Goal: Task Accomplishment & Management: Use online tool/utility

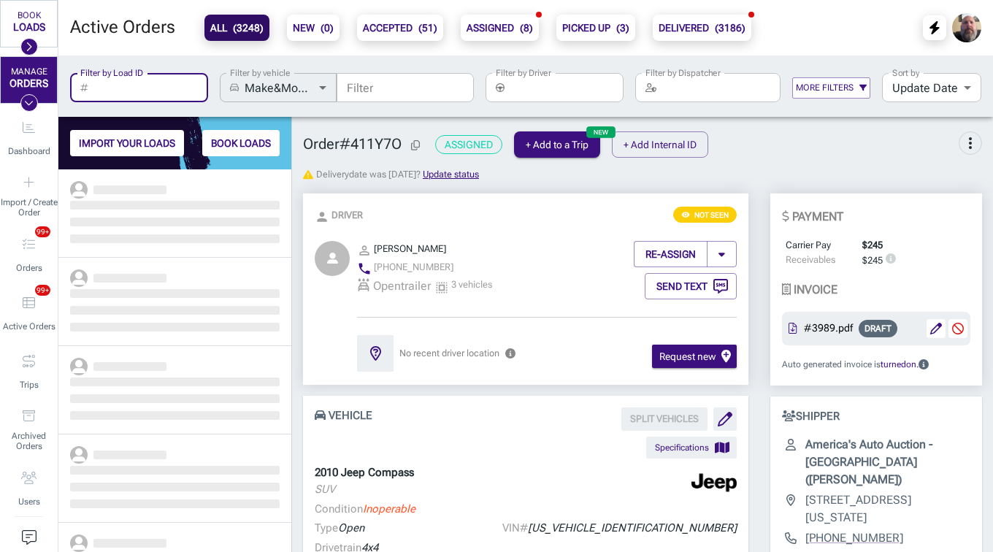
scroll to position [372, 222]
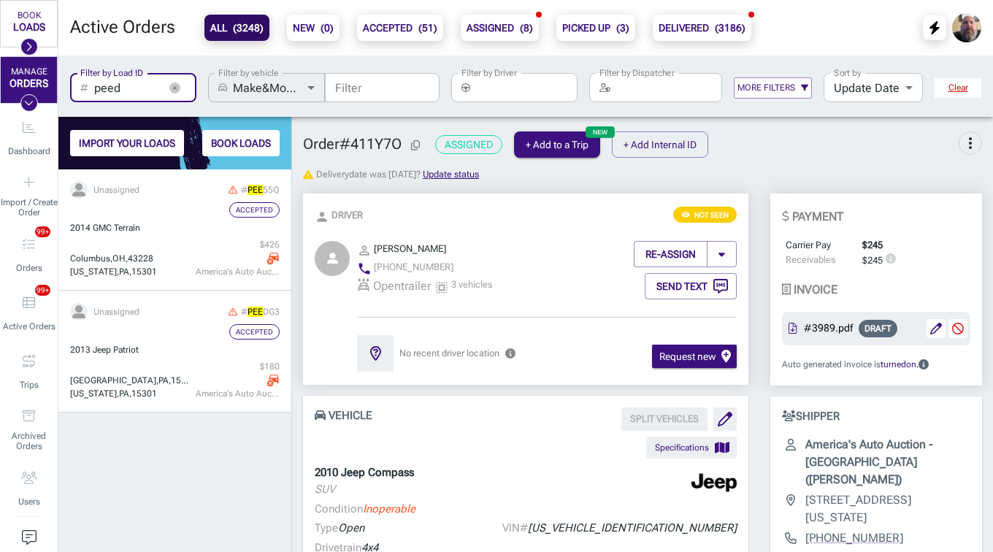
scroll to position [372, 222]
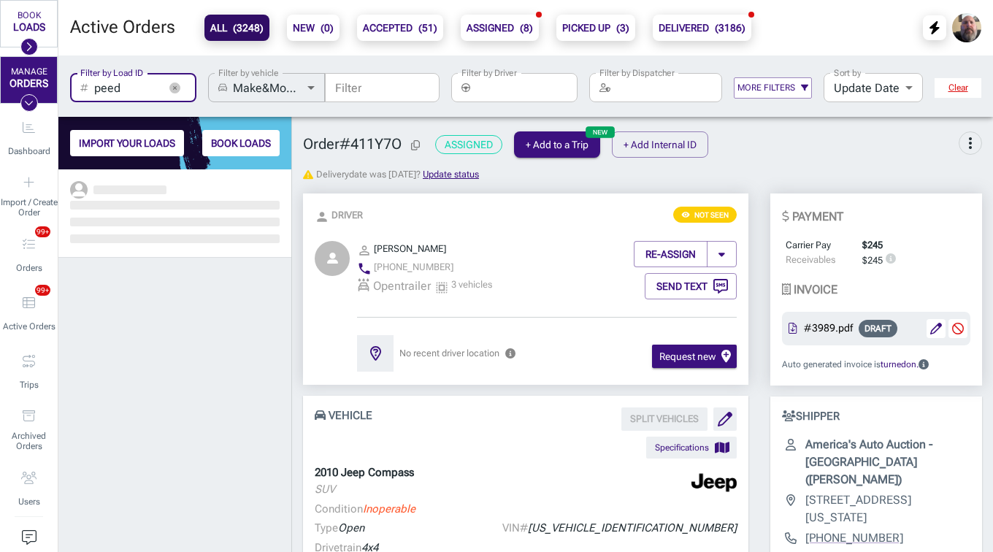
scroll to position [372, 222]
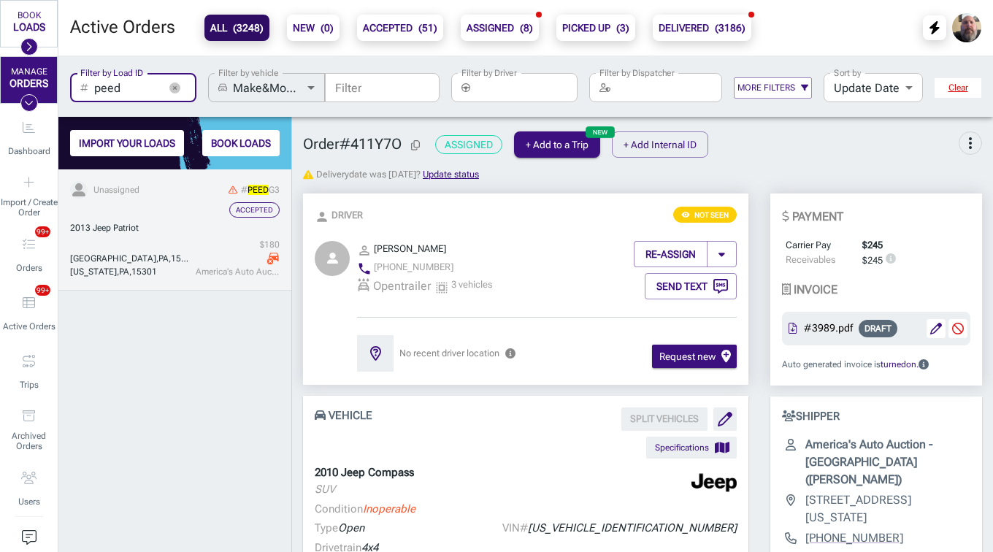
type input "peed"
click at [166, 239] on div "[GEOGRAPHIC_DATA] [US_STATE] , [GEOGRAPHIC_DATA] , 15301 $ 180 America's Auto A…" at bounding box center [175, 258] width 210 height 40
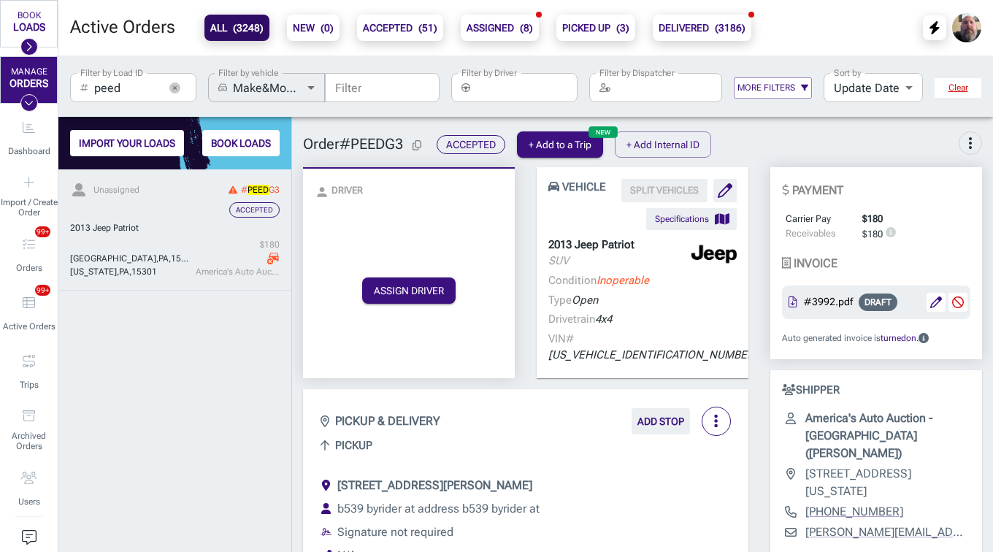
click at [150, 83] on input "peed" at bounding box center [126, 87] width 64 height 29
click at [183, 83] on button "button" at bounding box center [175, 88] width 22 height 22
click at [139, 88] on input "Filter by Load ID" at bounding box center [145, 87] width 102 height 29
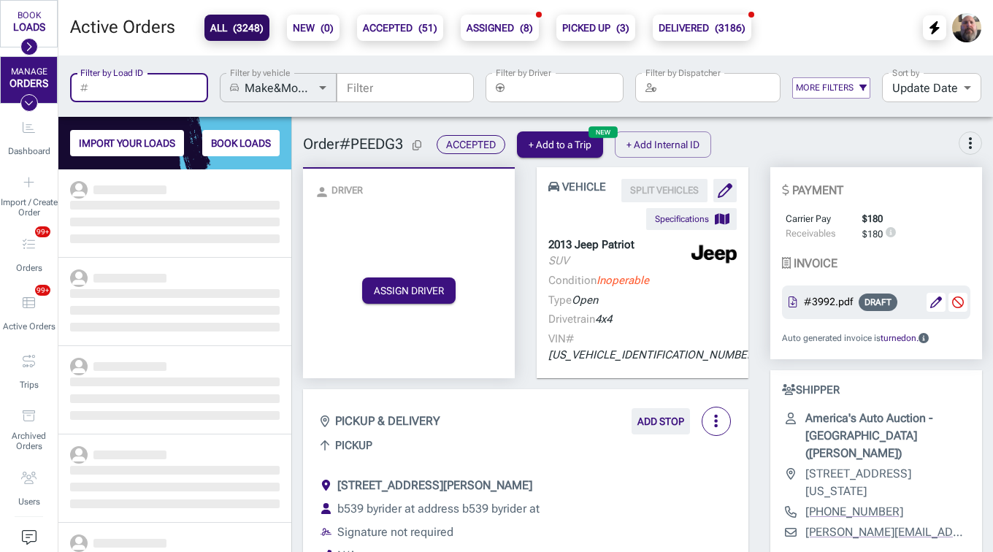
scroll to position [372, 222]
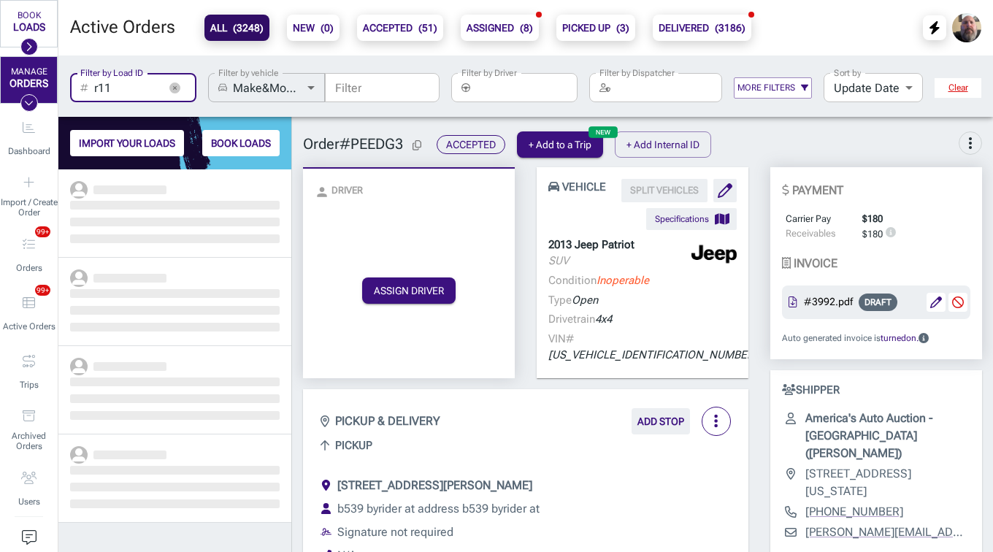
scroll to position [372, 222]
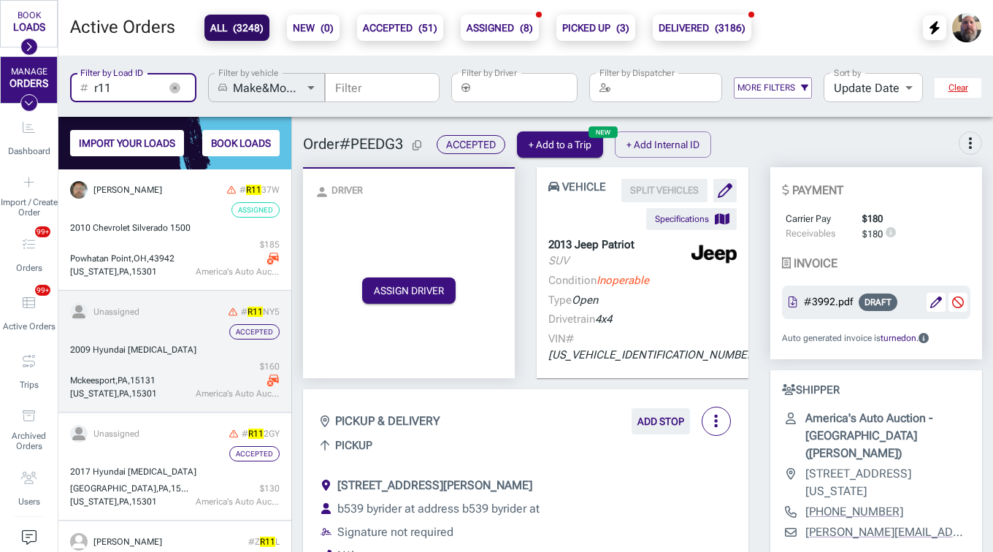
type input "r11"
click at [163, 349] on div "2009 Hyundai [MEDICAL_DATA]" at bounding box center [175, 349] width 210 height 13
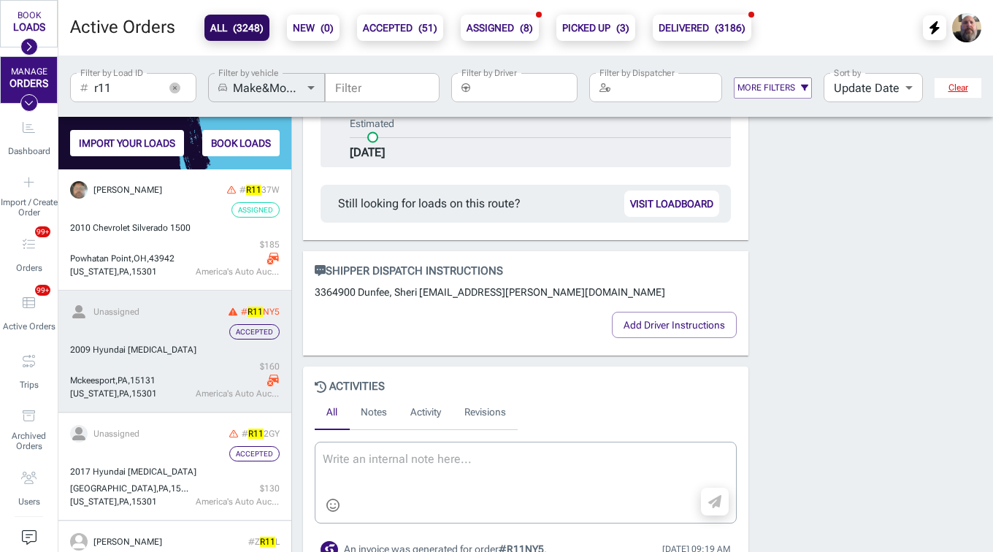
scroll to position [915, 0]
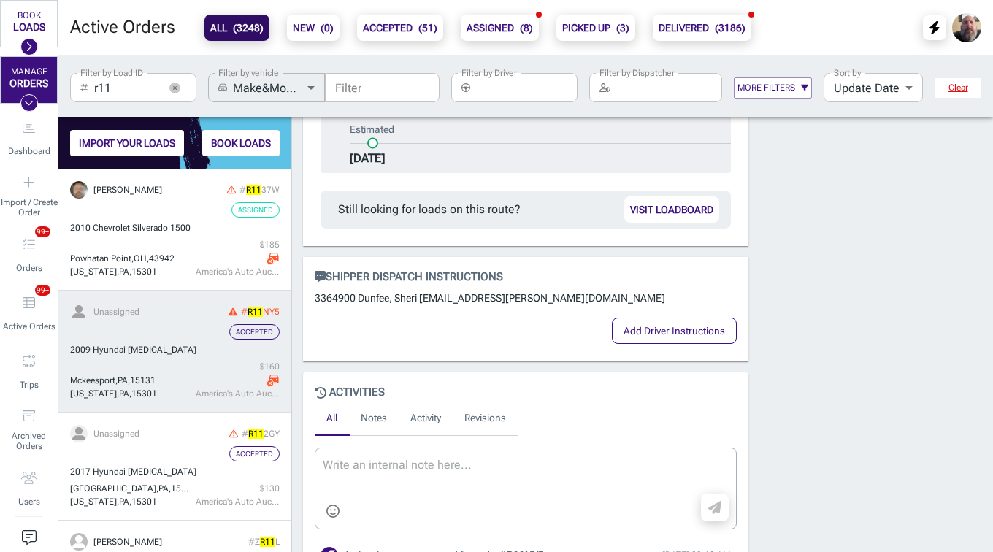
click at [657, 318] on button "Add Driver Instructions" at bounding box center [674, 331] width 125 height 26
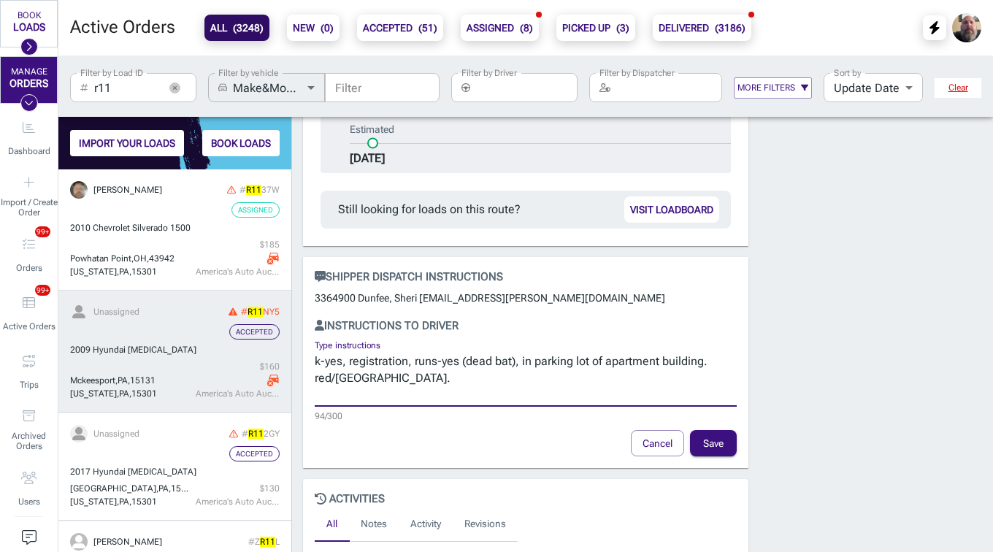
click at [404, 367] on textarea "k-yes, registration, runs-yes (dead bat), in parking lot of apartment building.…" at bounding box center [526, 378] width 422 height 50
type textarea "k-yes, registration, runs-yes (dead bat), in parking lot of apartment building.…"
click at [714, 430] on button "Save" at bounding box center [713, 443] width 47 height 26
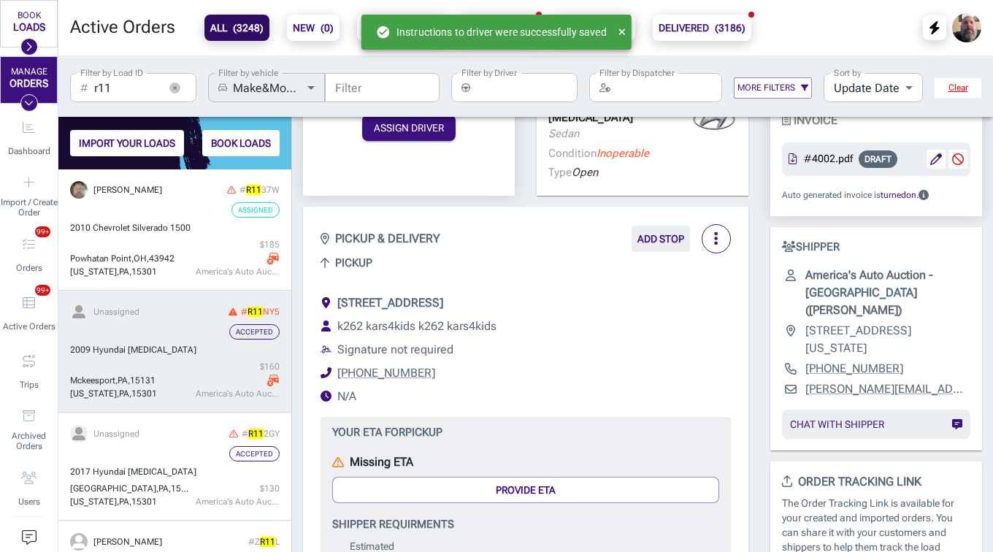
scroll to position [0, 0]
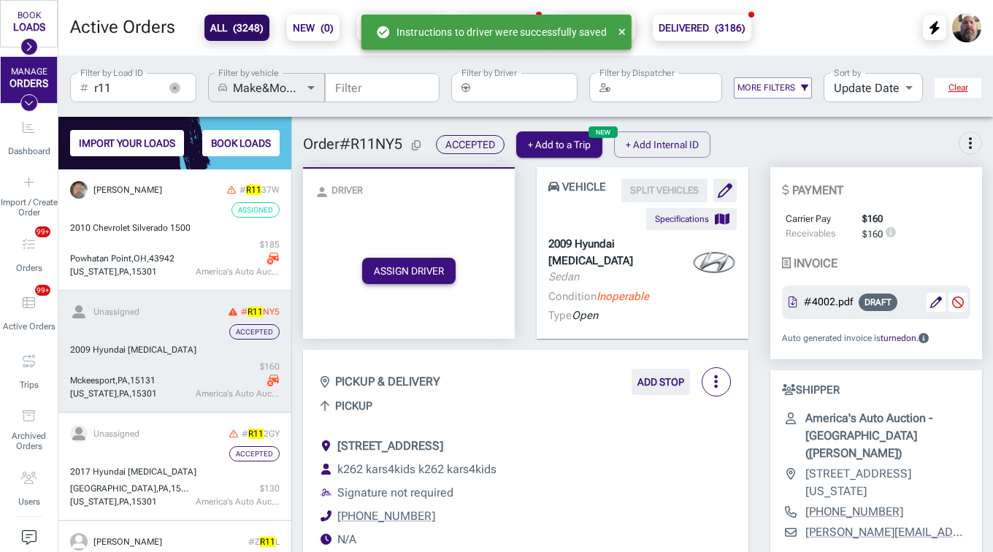
click at [417, 274] on button "ASSIGN DRIVER" at bounding box center [408, 271] width 93 height 26
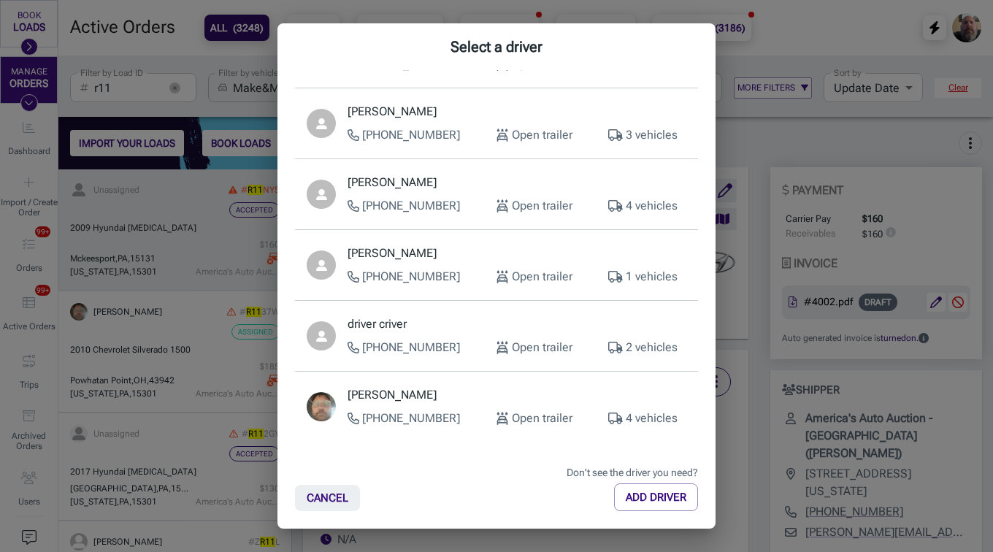
scroll to position [461, 0]
click at [450, 260] on p "[PERSON_NAME]" at bounding box center [517, 253] width 339 height 18
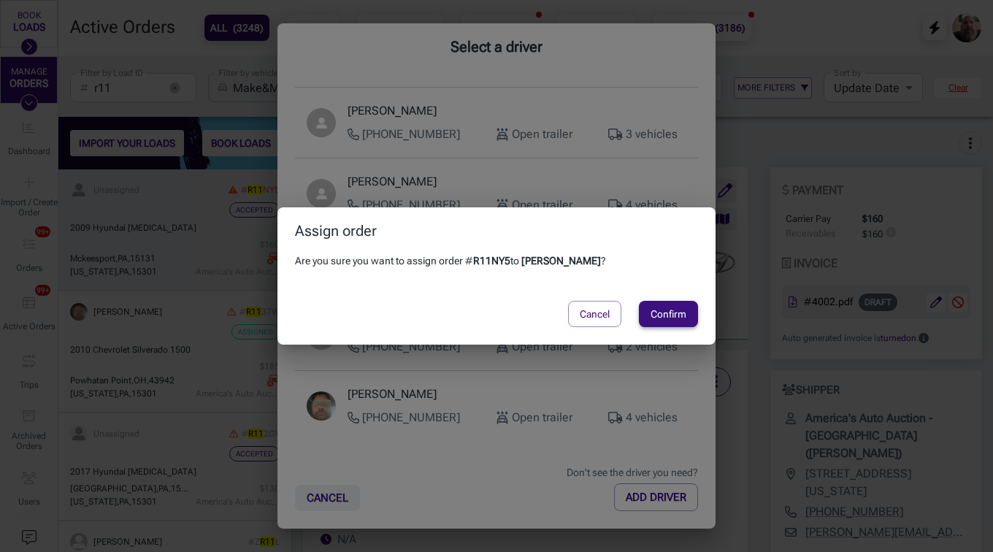
click at [683, 317] on button "Confirm" at bounding box center [668, 314] width 59 height 26
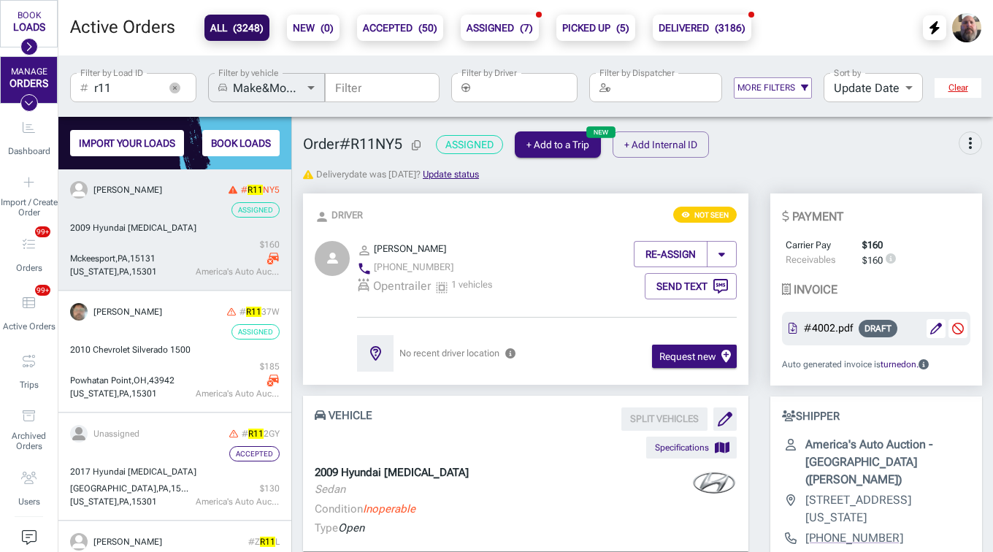
click at [174, 88] on icon "button" at bounding box center [175, 87] width 4 height 4
click at [137, 88] on input "Filter by Load ID" at bounding box center [145, 87] width 102 height 29
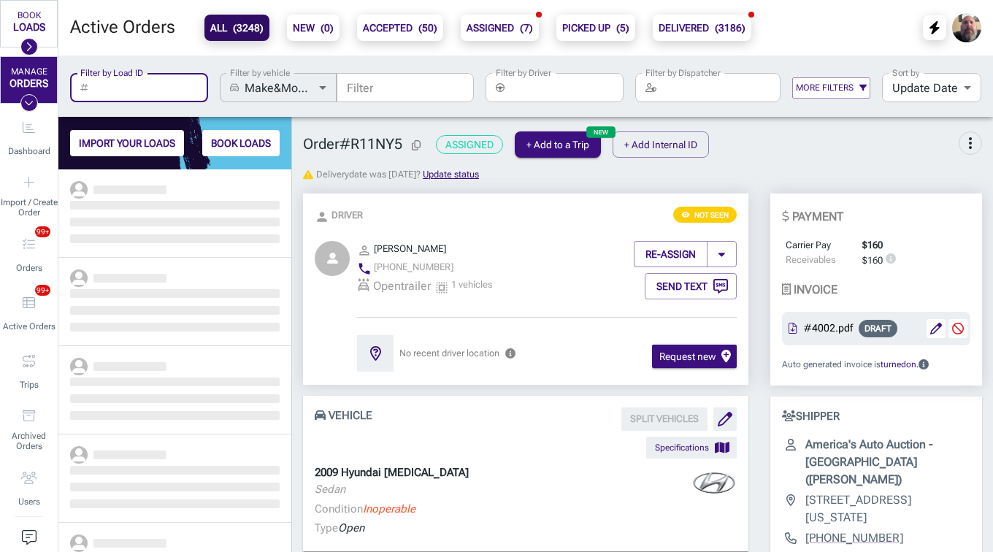
scroll to position [372, 222]
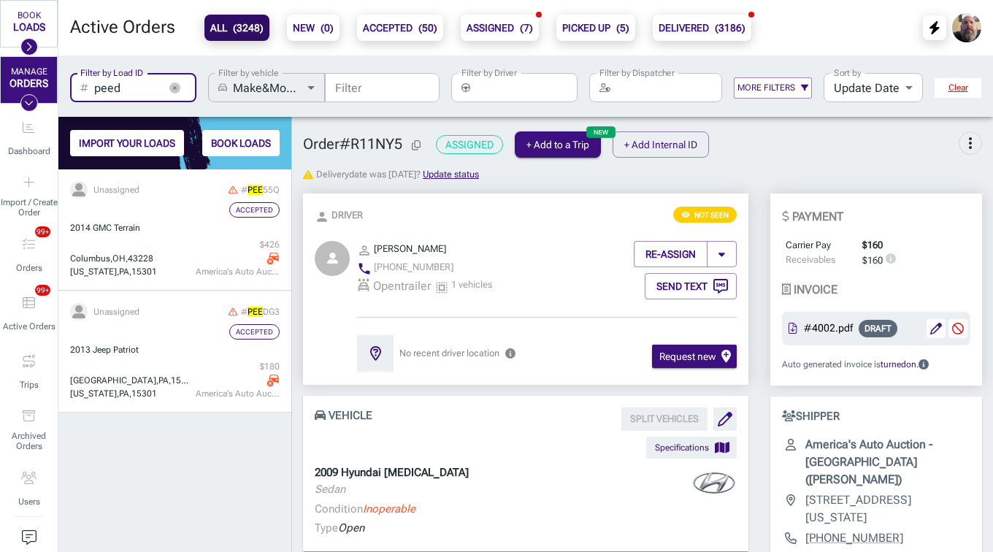
scroll to position [372, 222]
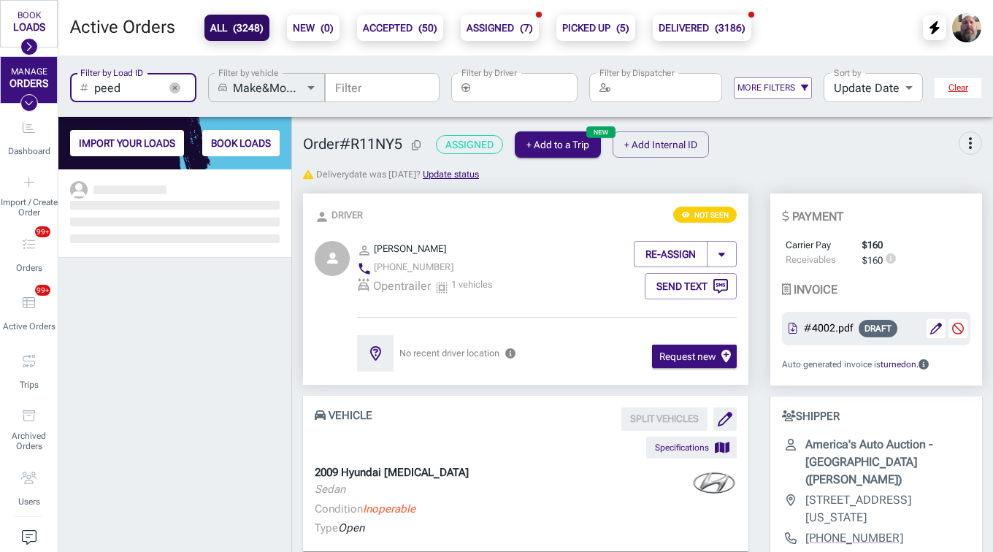
scroll to position [372, 222]
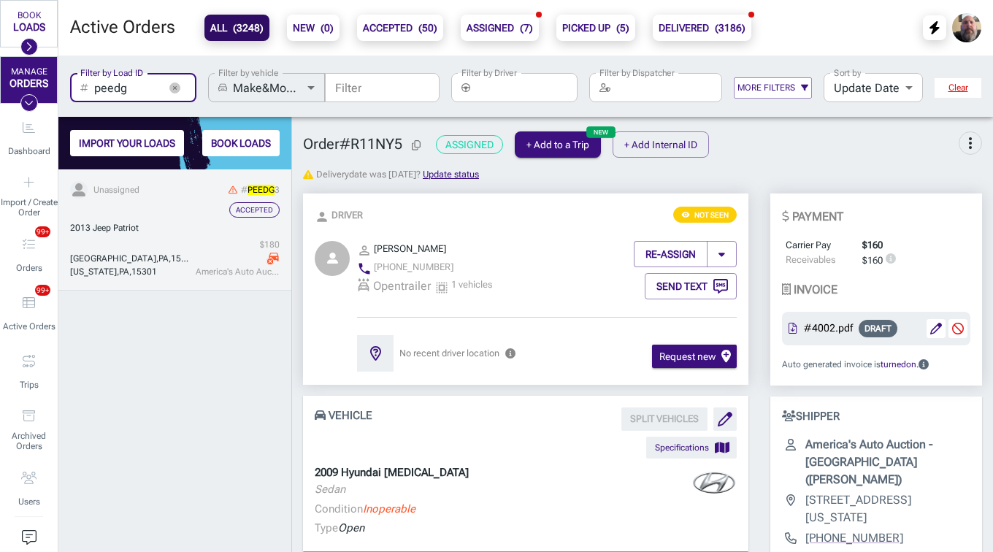
type input "peedg"
click at [193, 241] on div "$ 180 America's Auto Auction - [GEOGRAPHIC_DATA]" at bounding box center [236, 258] width 88 height 40
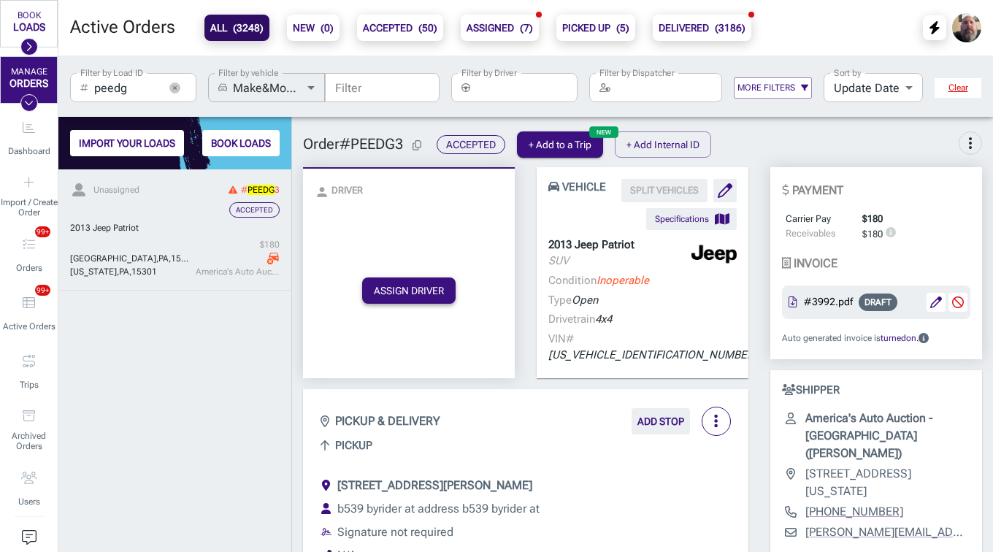
click at [431, 280] on button "ASSIGN DRIVER" at bounding box center [408, 290] width 93 height 26
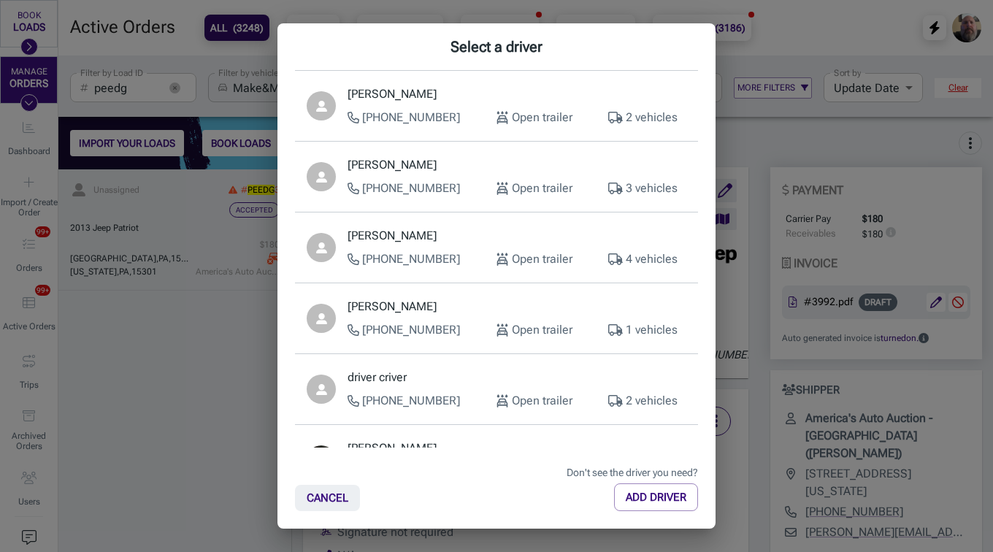
scroll to position [409, 0]
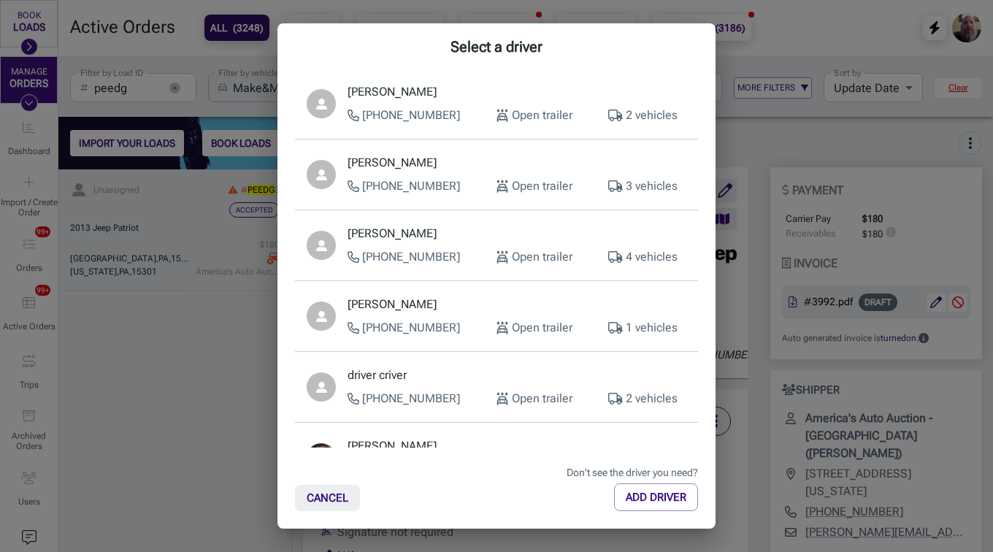
click at [438, 314] on div "[PERSON_NAME] [PHONE_NUMBER] Open trailer 1 vehicles" at bounding box center [517, 316] width 339 height 41
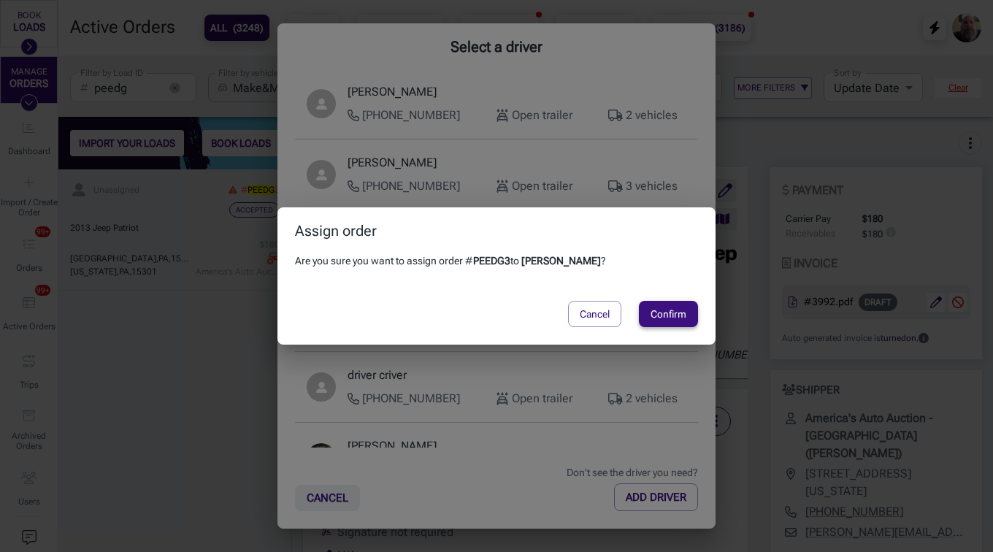
click at [663, 309] on button "Confirm" at bounding box center [668, 314] width 59 height 26
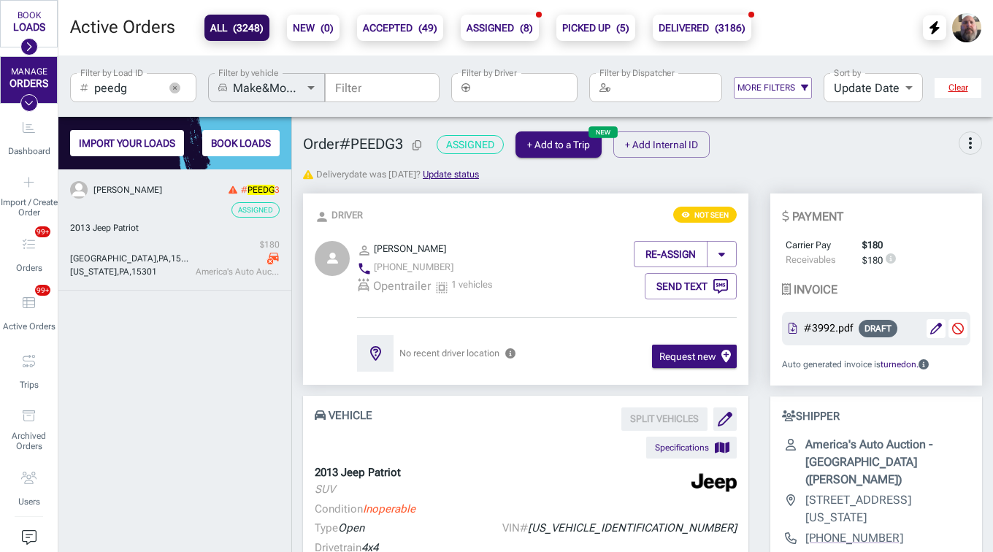
click at [173, 86] on icon "button" at bounding box center [175, 87] width 4 height 4
click at [135, 93] on input "Filter by Load ID" at bounding box center [145, 87] width 102 height 29
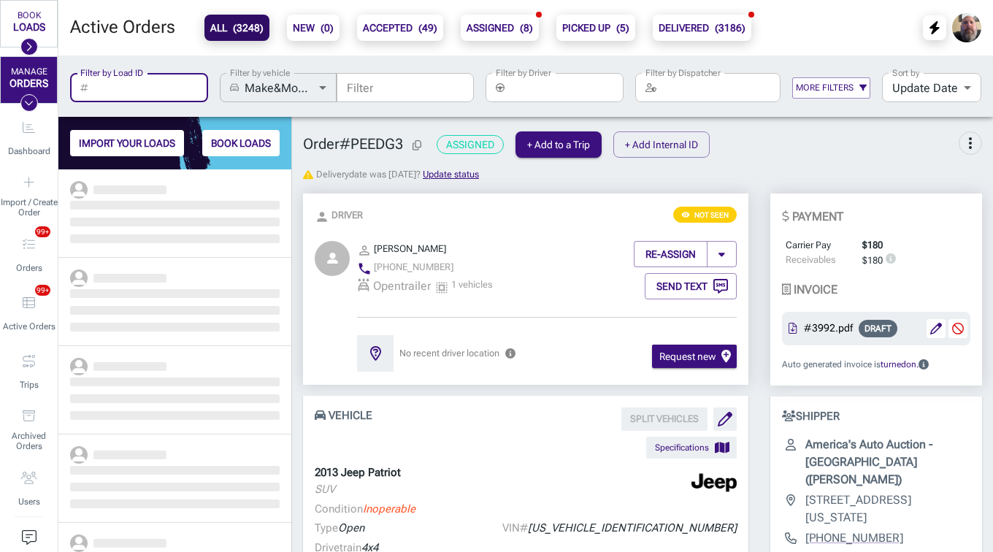
scroll to position [372, 222]
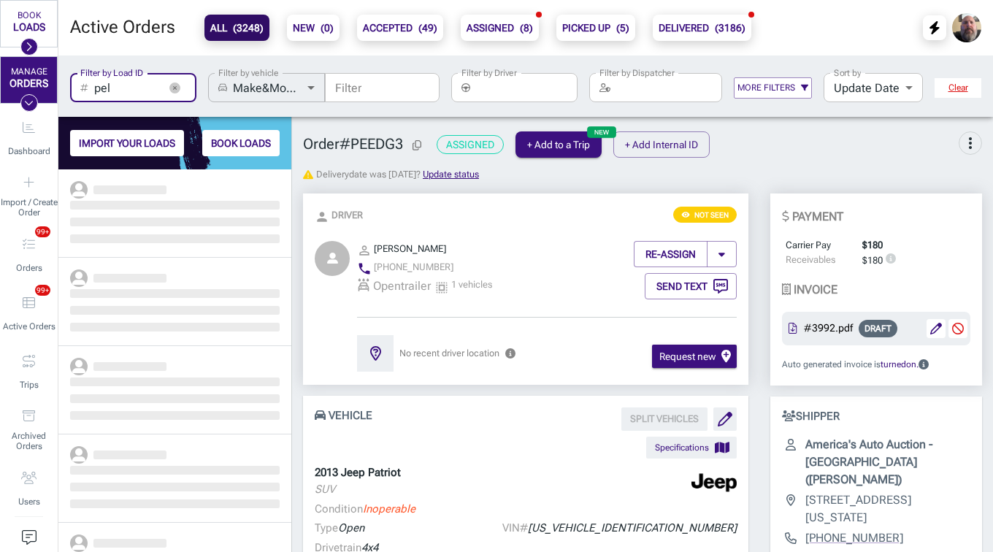
scroll to position [372, 222]
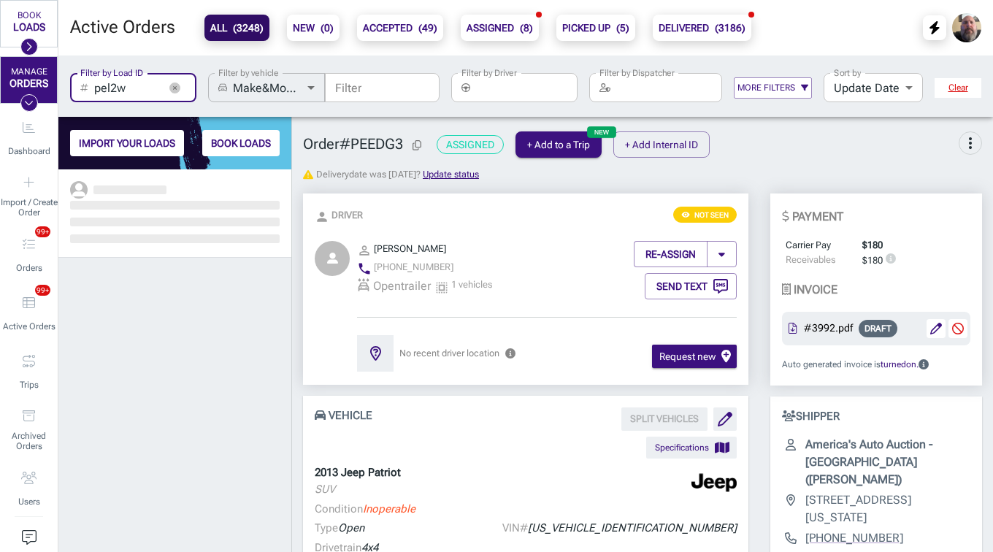
scroll to position [372, 222]
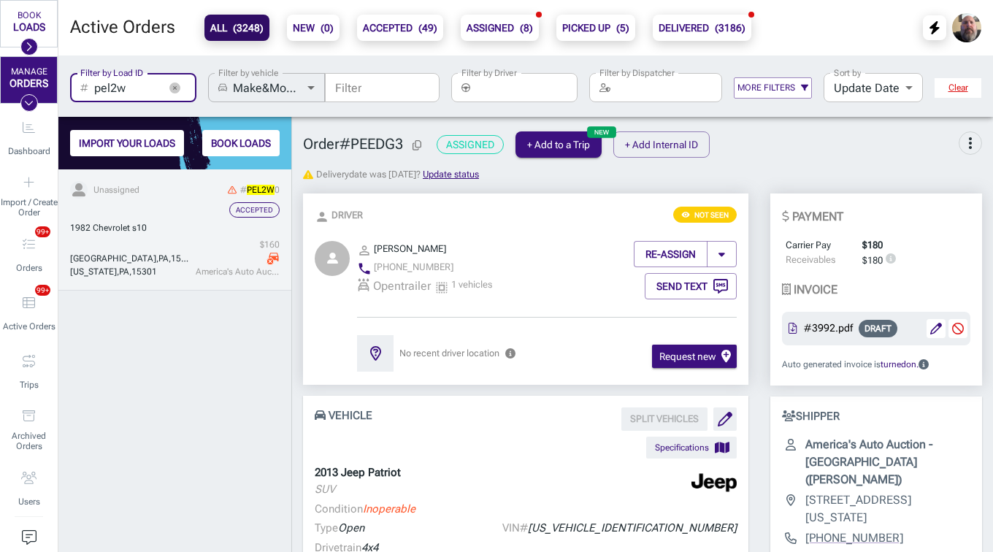
type input "pel2w"
click at [161, 230] on div "1982 Chevrolet s10" at bounding box center [175, 227] width 210 height 13
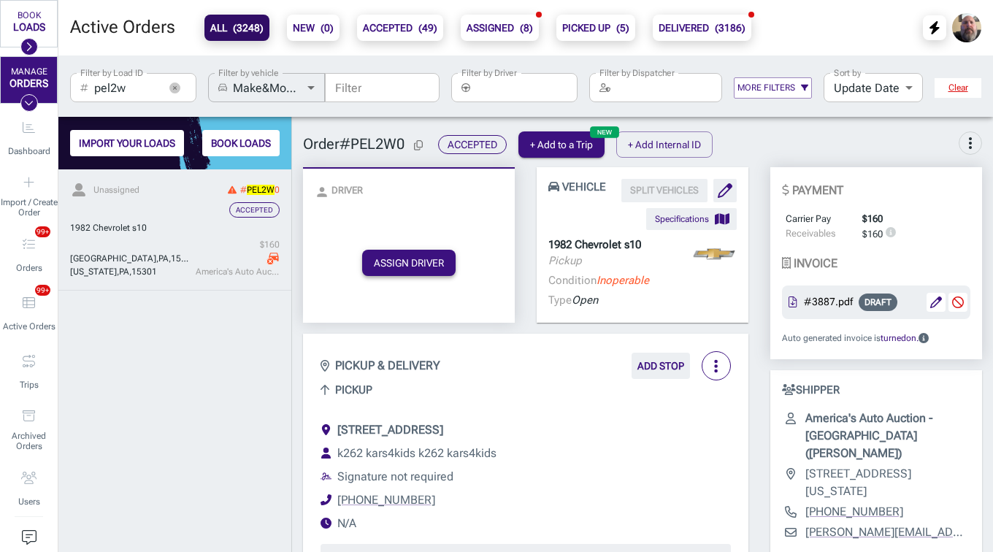
click at [415, 261] on button "ASSIGN DRIVER" at bounding box center [408, 263] width 93 height 26
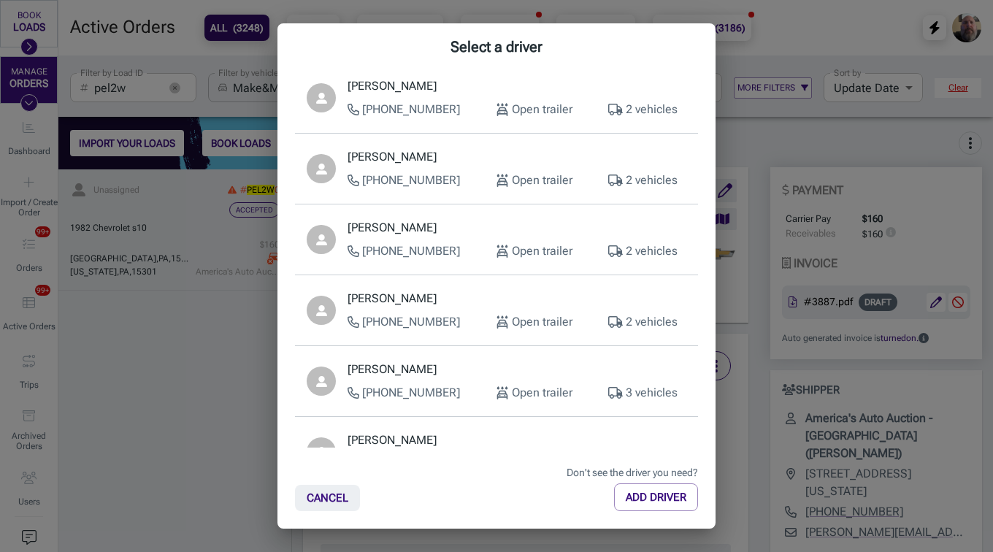
scroll to position [202, 0]
click at [448, 308] on div "[PERSON_NAME] [PHONE_NUMBER] Open trailer 2 vehicles" at bounding box center [517, 310] width 339 height 41
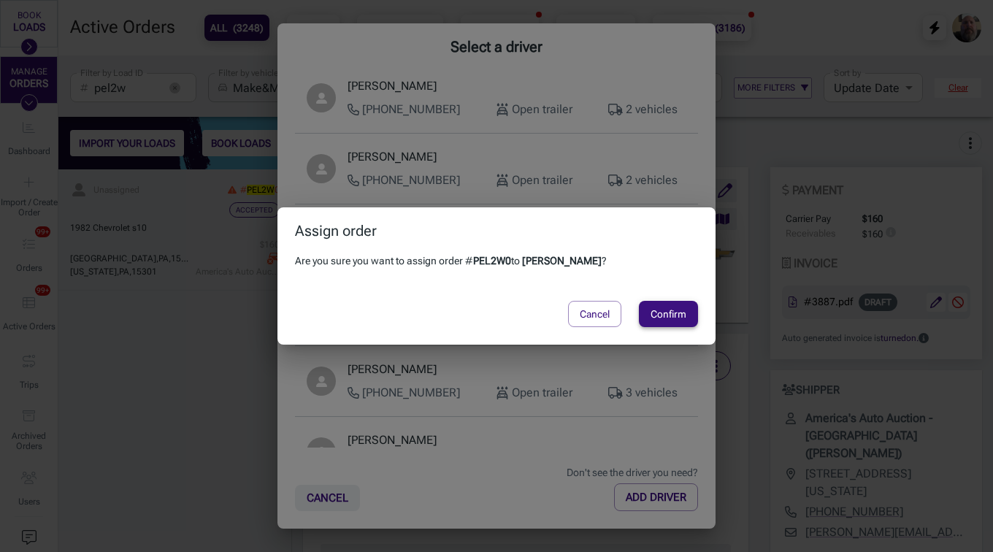
click at [678, 312] on button "Confirm" at bounding box center [668, 314] width 59 height 26
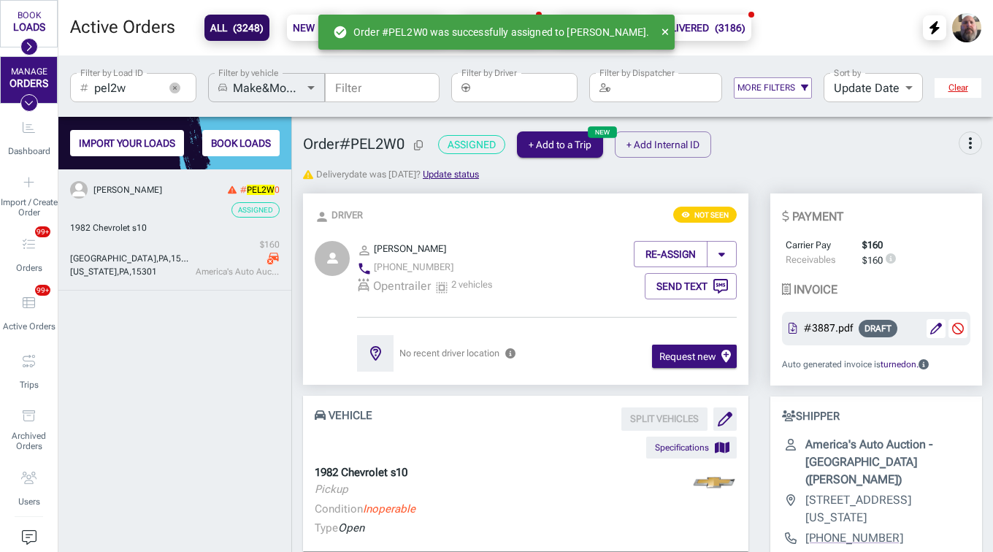
click at [175, 80] on button "button" at bounding box center [175, 88] width 22 height 22
click at [135, 83] on input "Filter by Load ID" at bounding box center [145, 87] width 102 height 29
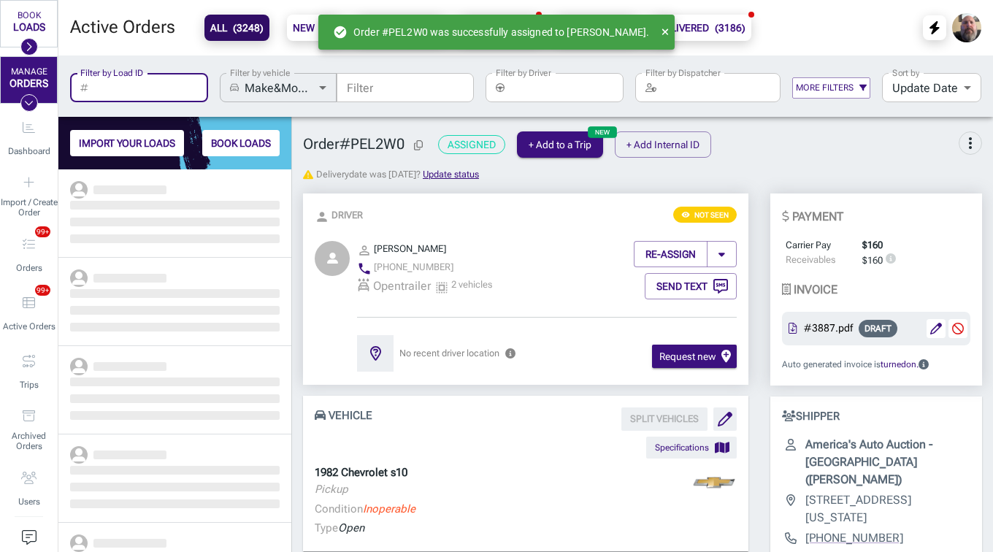
scroll to position [372, 222]
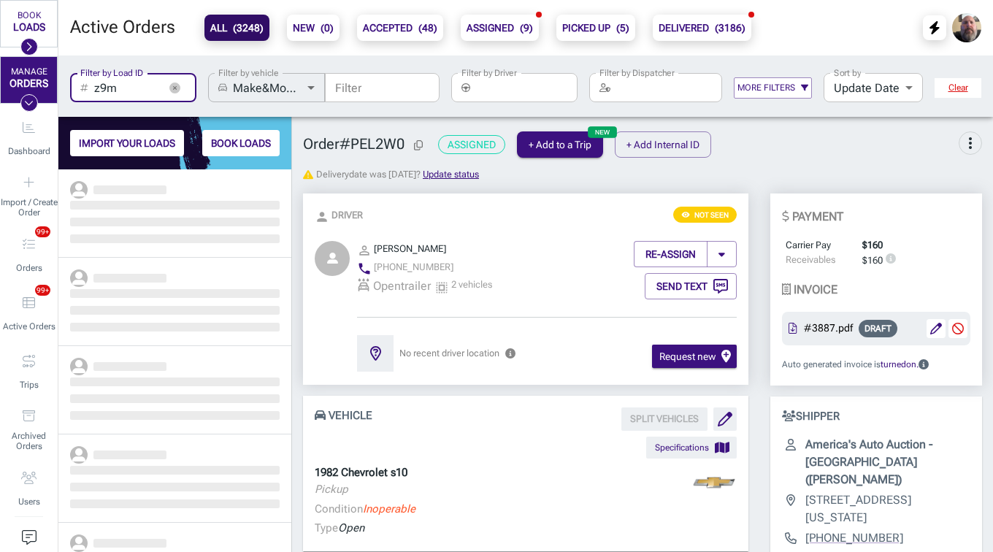
scroll to position [372, 222]
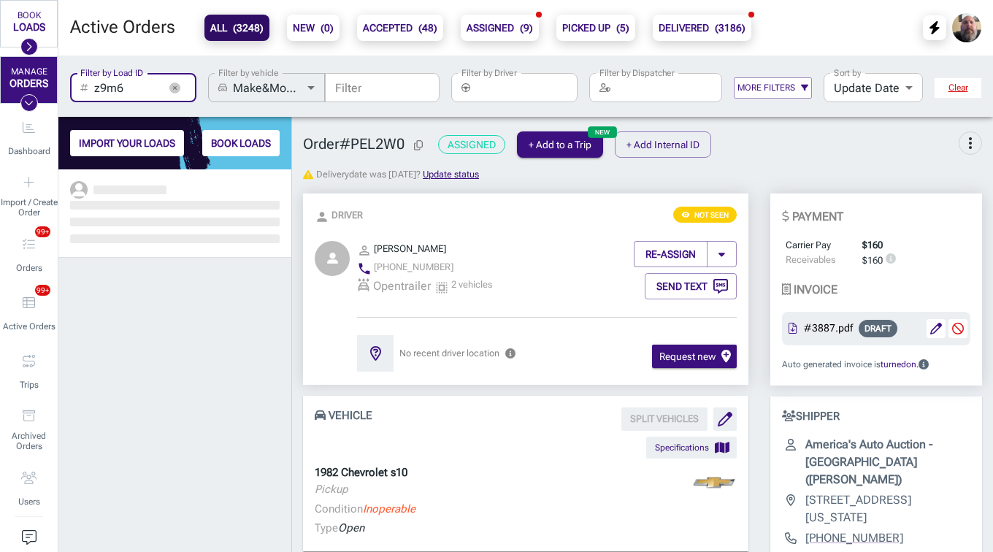
scroll to position [372, 222]
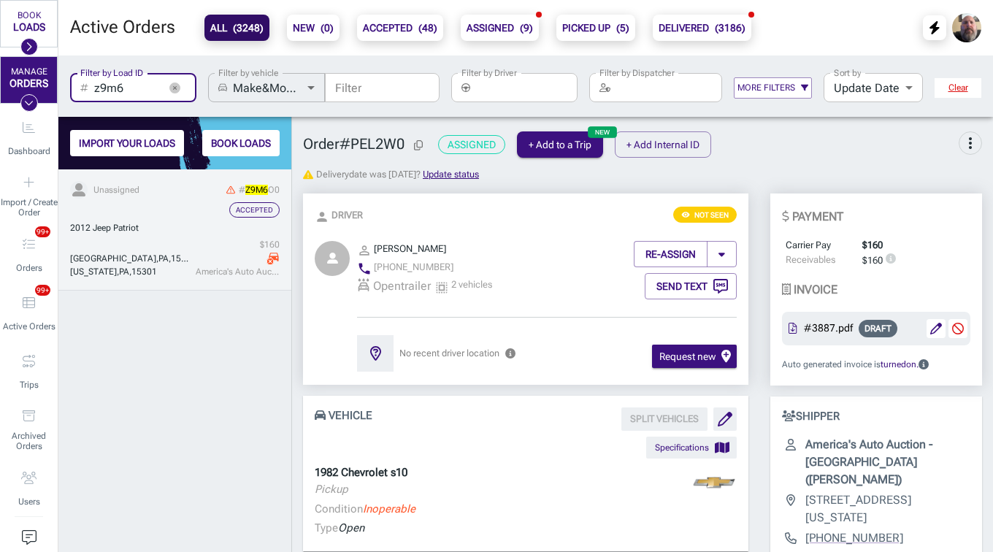
type input "z9m6"
click at [135, 237] on link "Unassigned # Z9M6 O0 Accepted 2012 Jeep Patriot [GEOGRAPHIC_DATA][US_STATE] , 1…" at bounding box center [174, 229] width 233 height 121
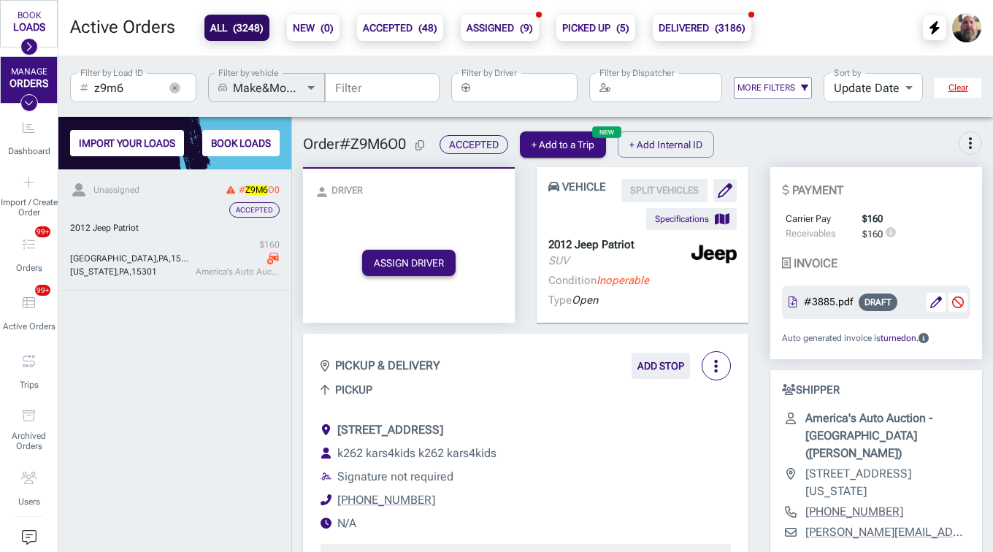
click at [407, 261] on button "ASSIGN DRIVER" at bounding box center [408, 263] width 93 height 26
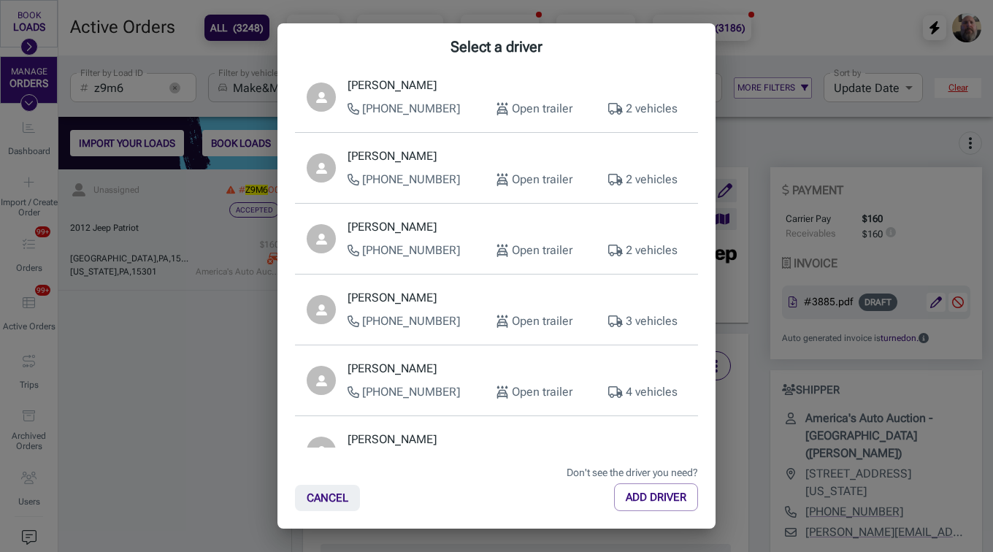
scroll to position [275, 0]
click at [439, 239] on div "[PERSON_NAME] [PHONE_NUMBER] Open trailer 2 vehicles" at bounding box center [517, 238] width 339 height 41
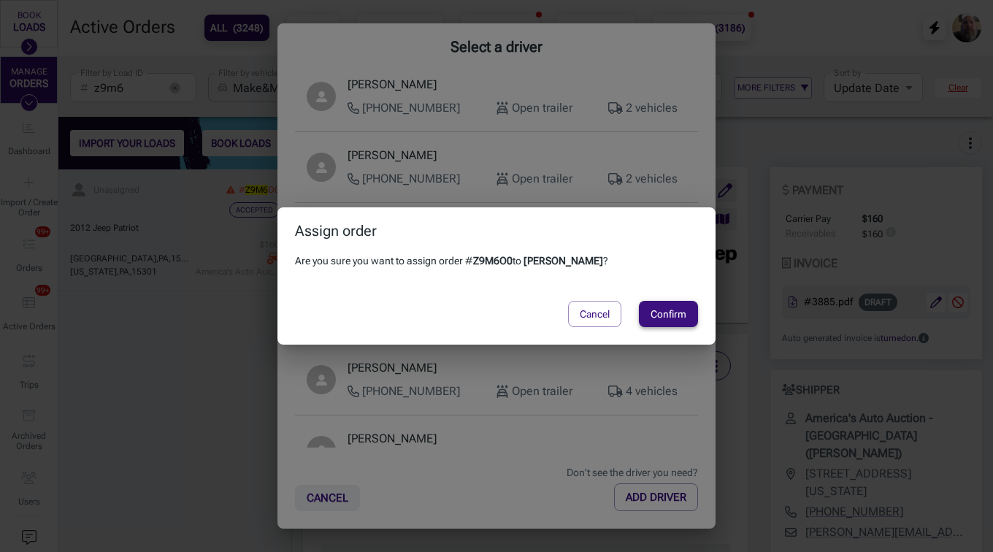
click at [675, 326] on button "Confirm" at bounding box center [668, 314] width 59 height 26
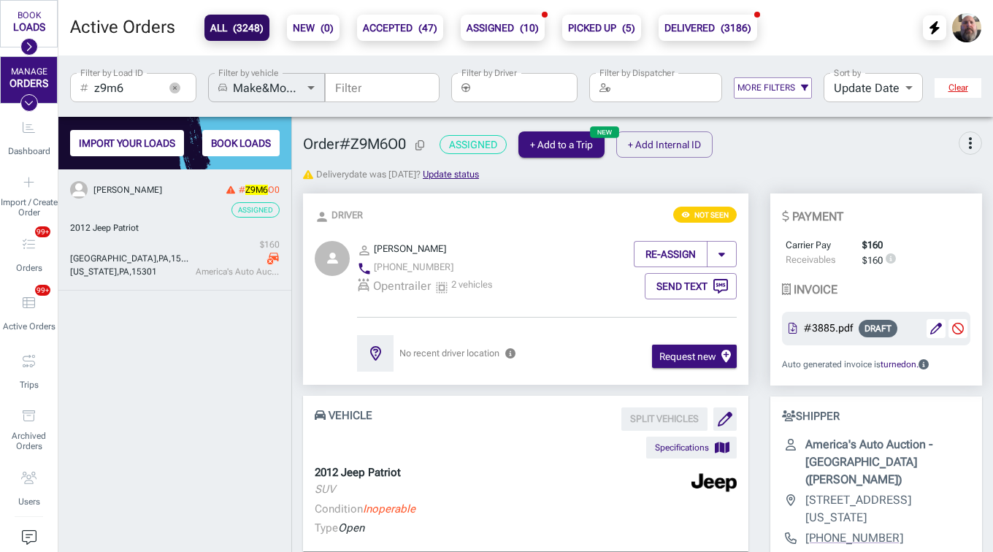
click at [174, 86] on icon "button" at bounding box center [175, 87] width 4 height 4
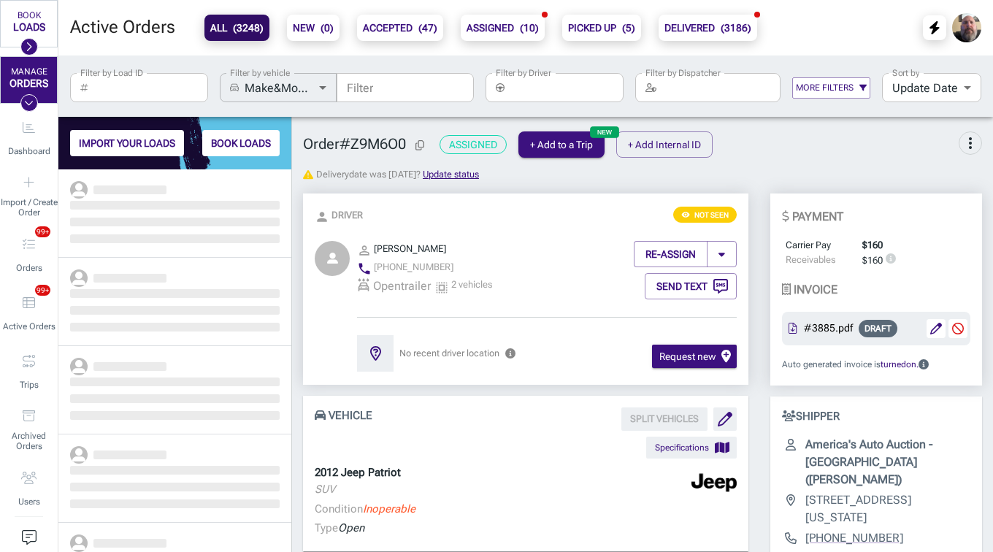
scroll to position [372, 222]
click at [503, 27] on b "ASSIGNED ( 10 )" at bounding box center [503, 28] width 72 height 18
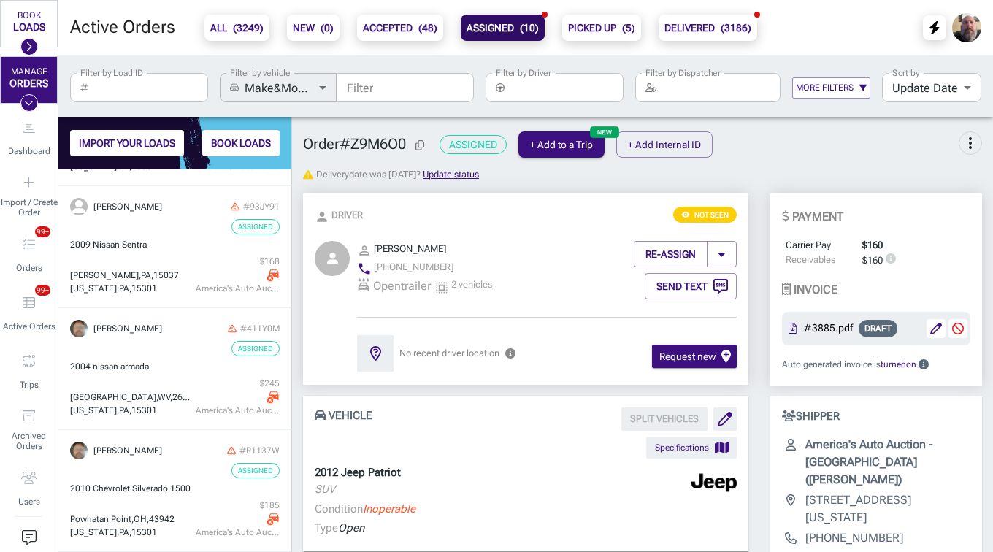
scroll to position [699, 0]
